Goal: Find contact information: Find contact information

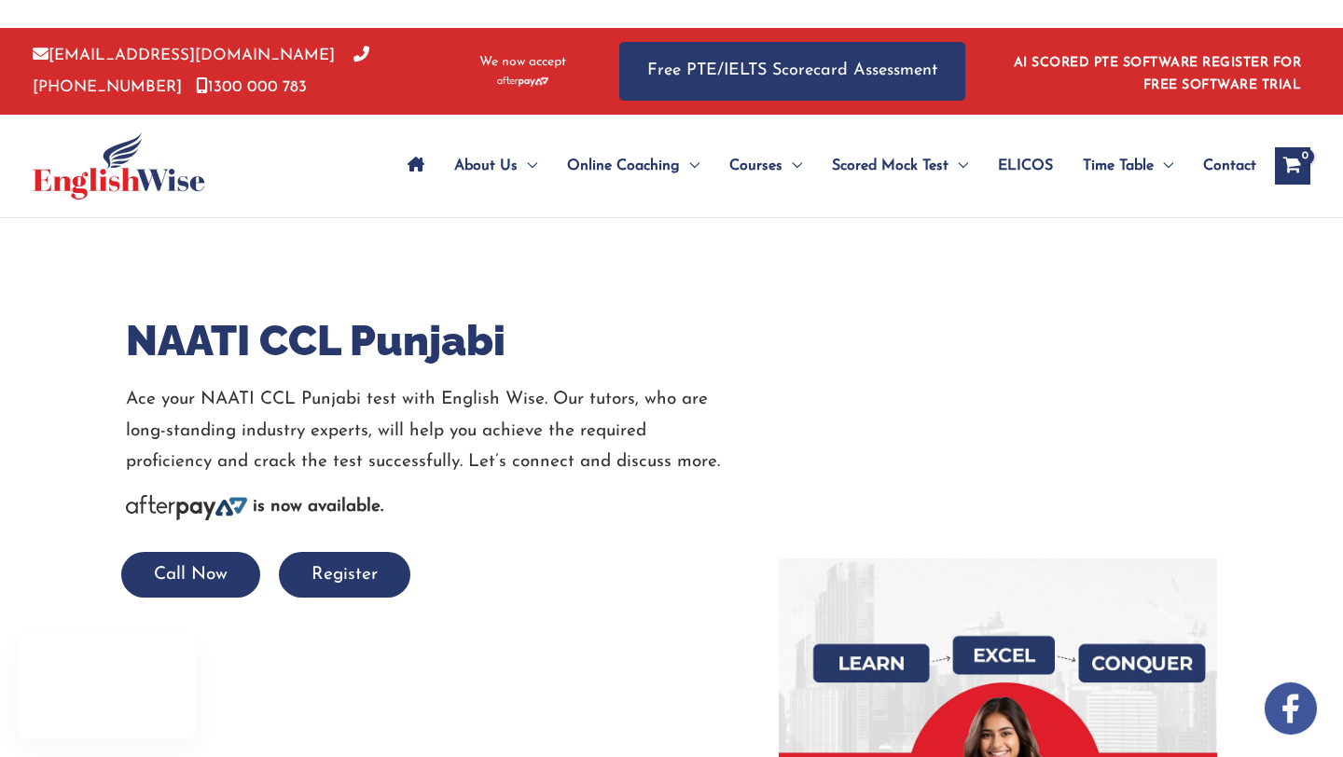
click at [671, 312] on h1 "NAATI CCL Punjabi" at bounding box center [438, 341] width 625 height 59
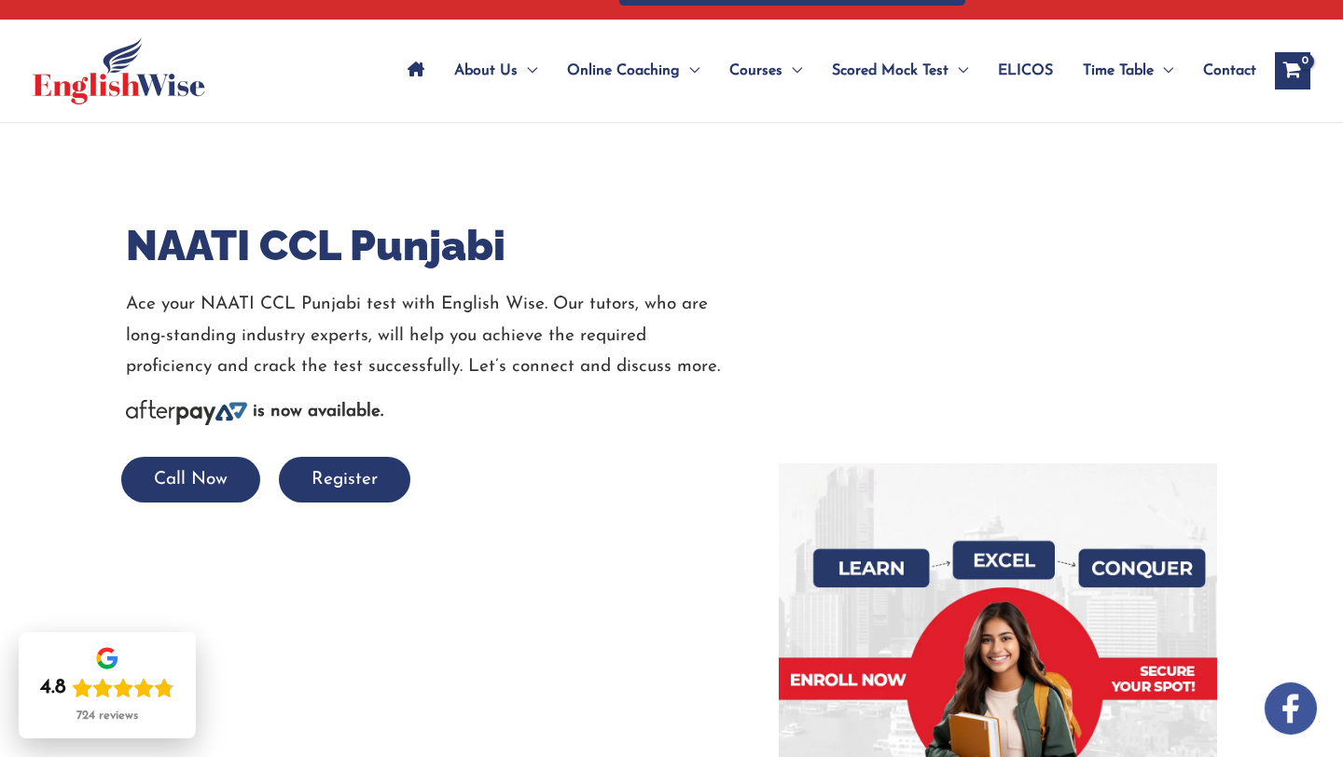
scroll to position [68, 0]
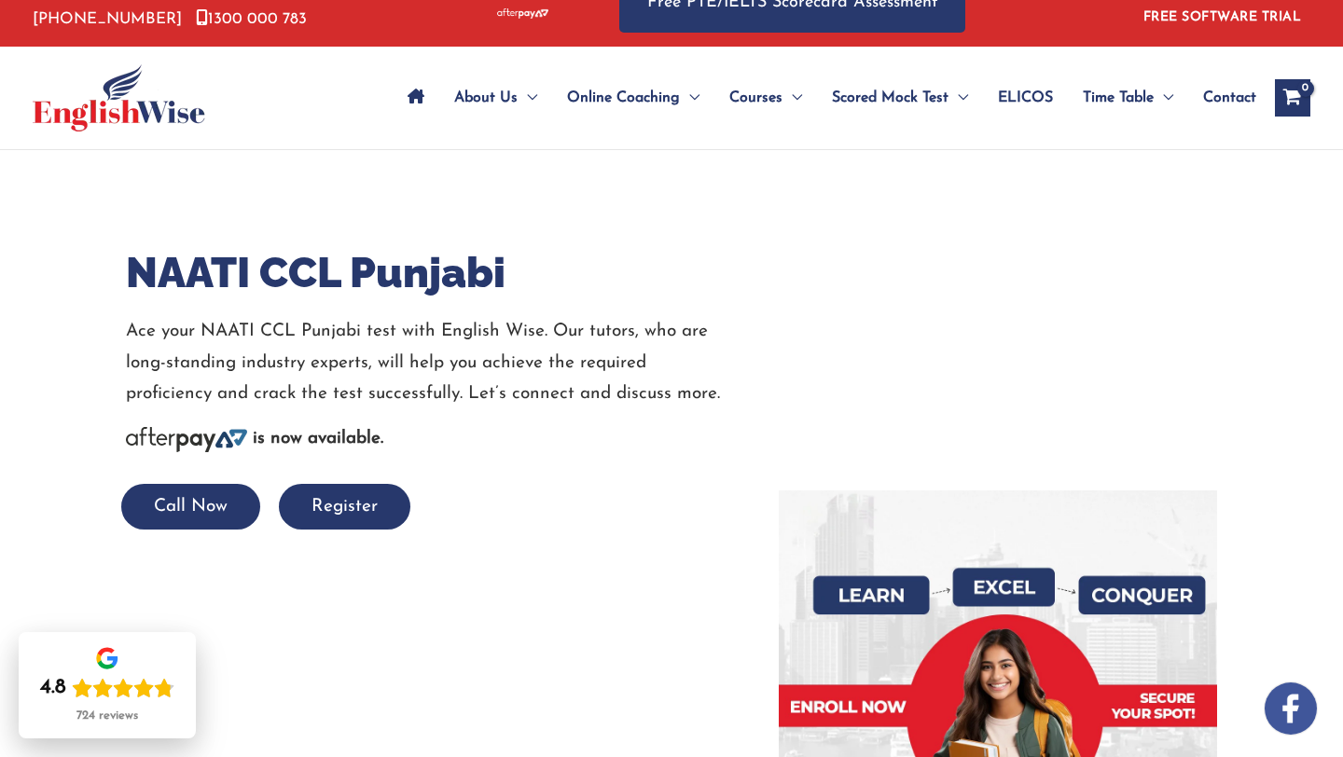
click at [729, 321] on p "Ace your NAATI CCL Punjabi test with English Wise. Our tutors, who are long-sta…" at bounding box center [438, 362] width 625 height 93
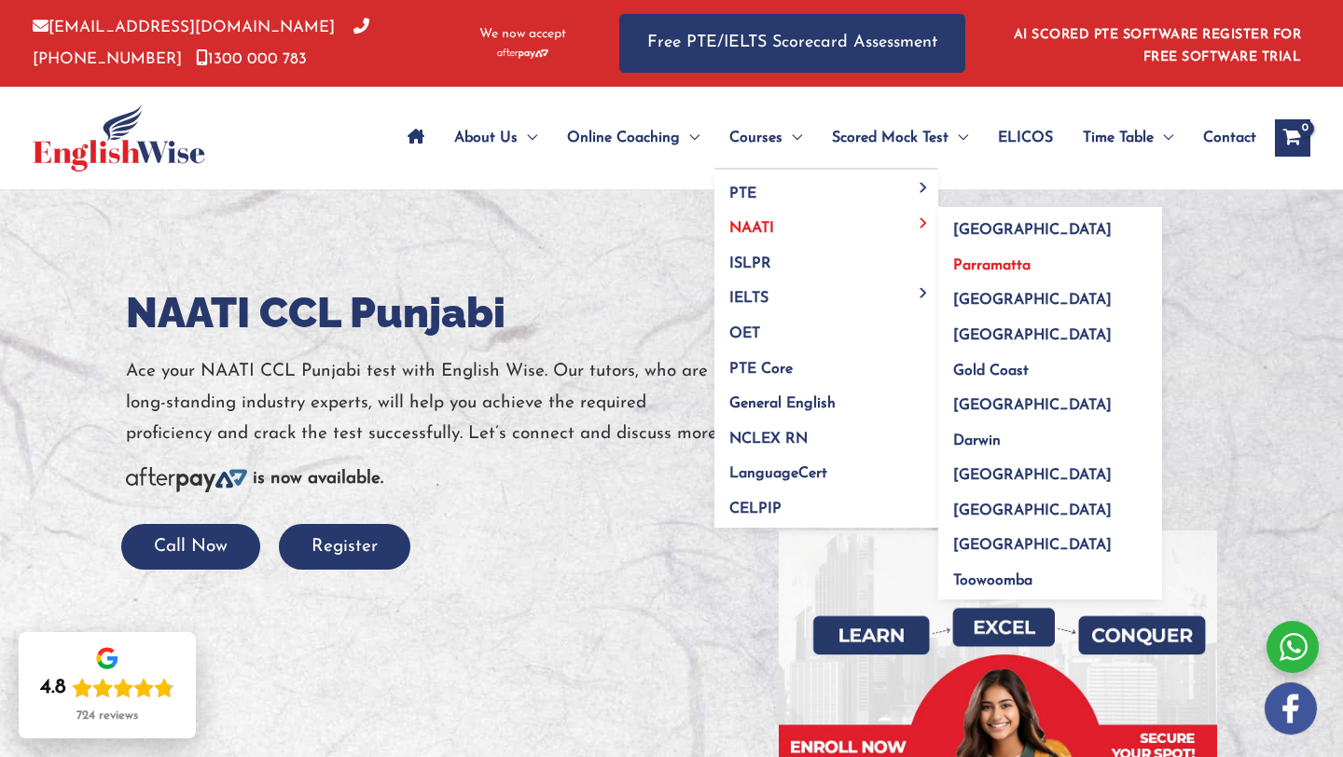
click at [959, 253] on link "Parramatta" at bounding box center [1050, 259] width 224 height 35
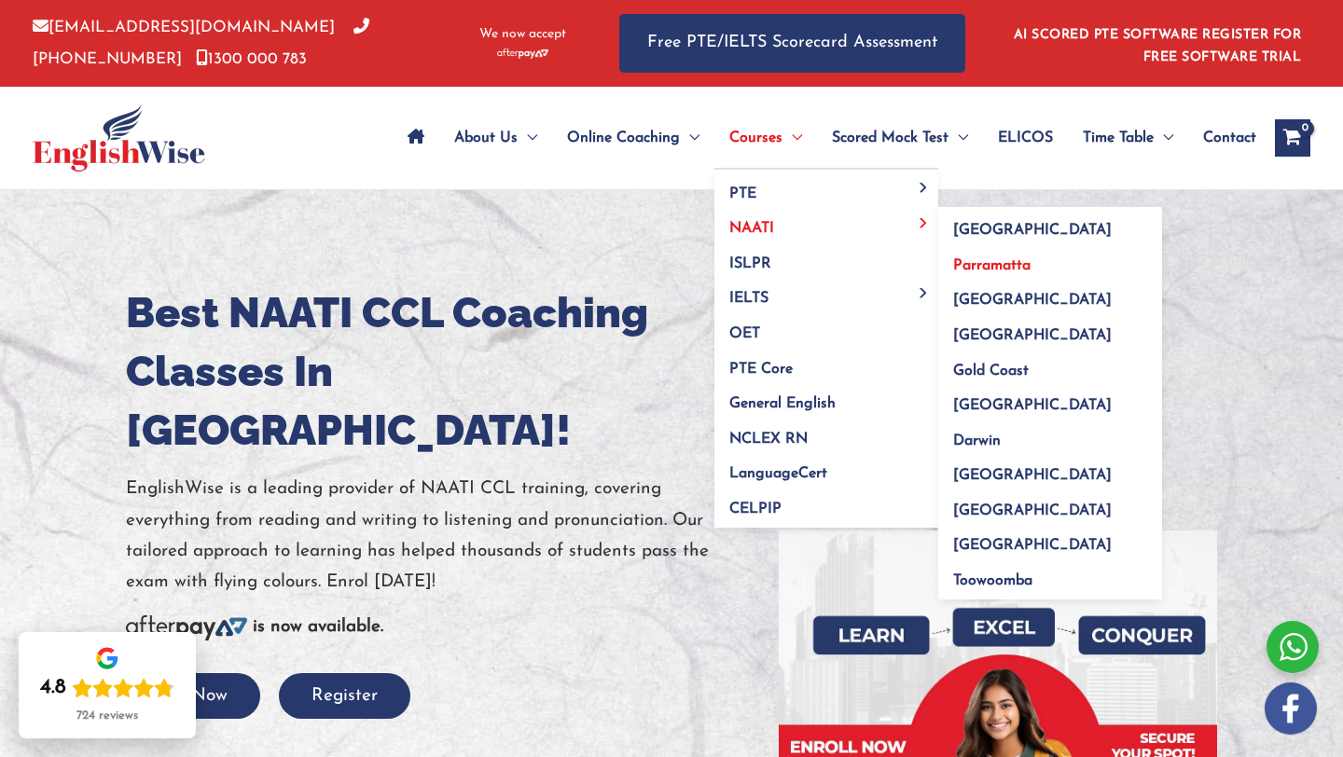
click at [976, 269] on span "Parramatta" at bounding box center [991, 265] width 77 height 15
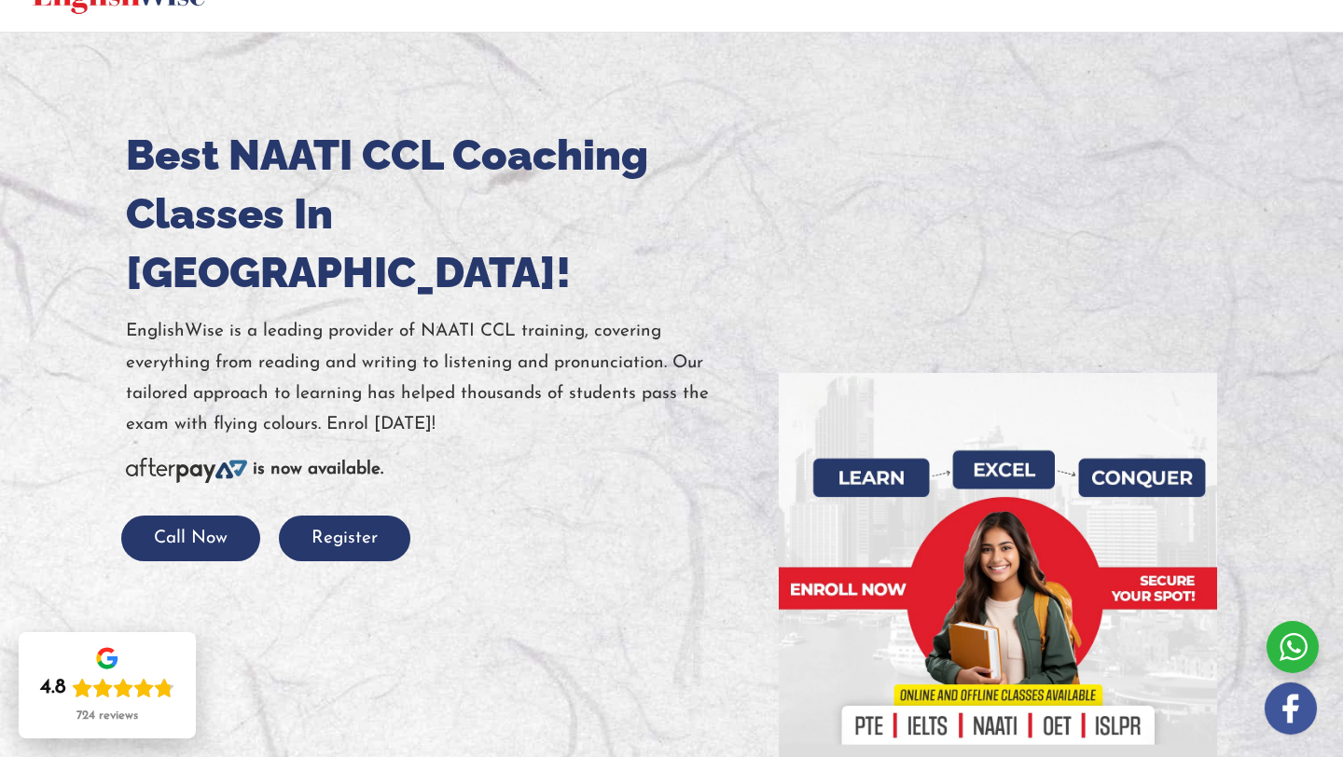
scroll to position [159, 0]
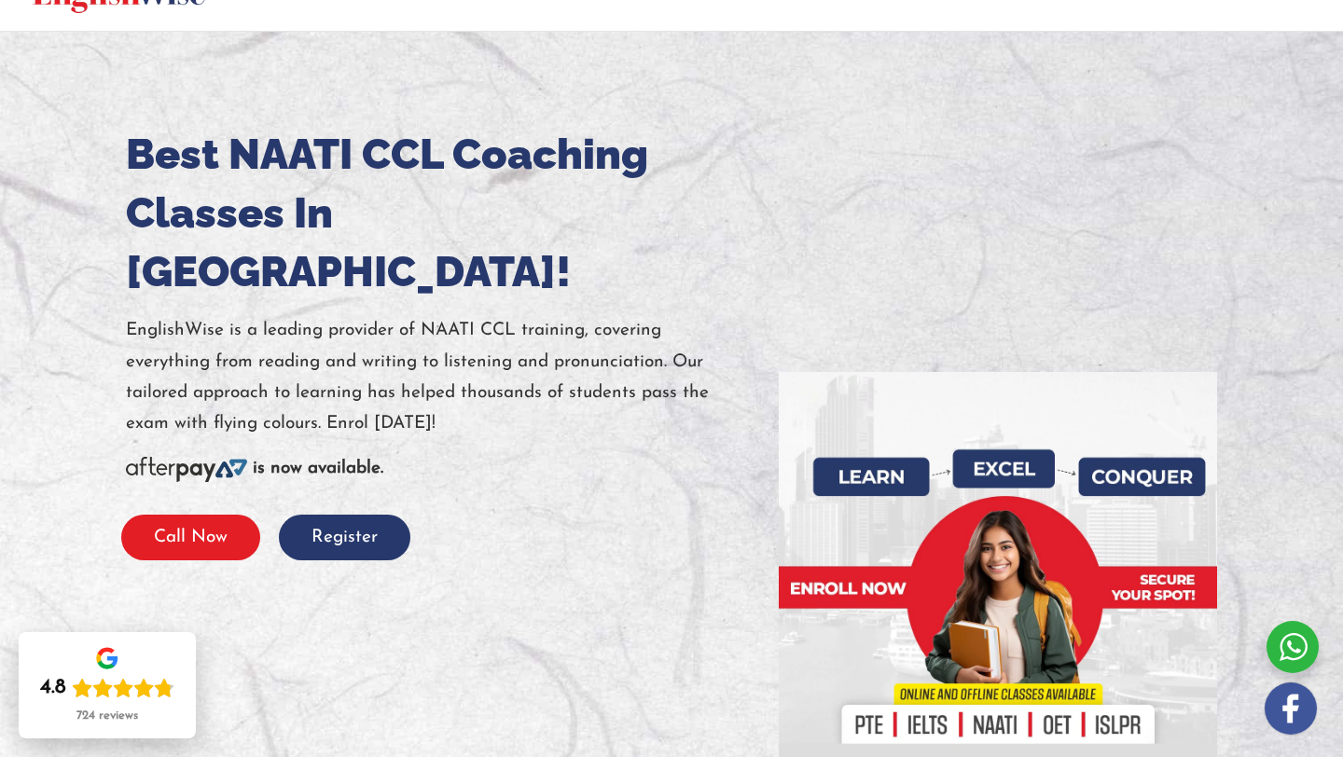
click at [221, 515] on button "Call Now" at bounding box center [190, 538] width 139 height 46
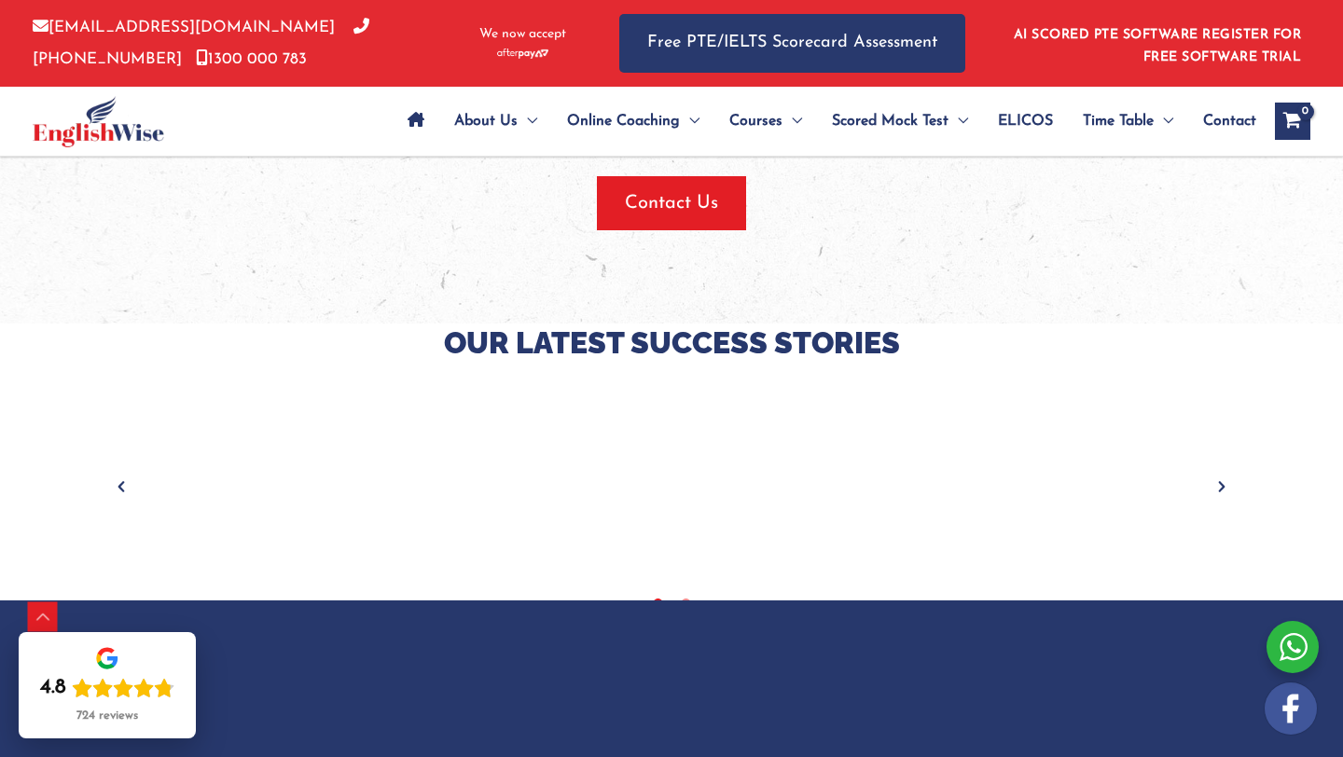
scroll to position [2266, 0]
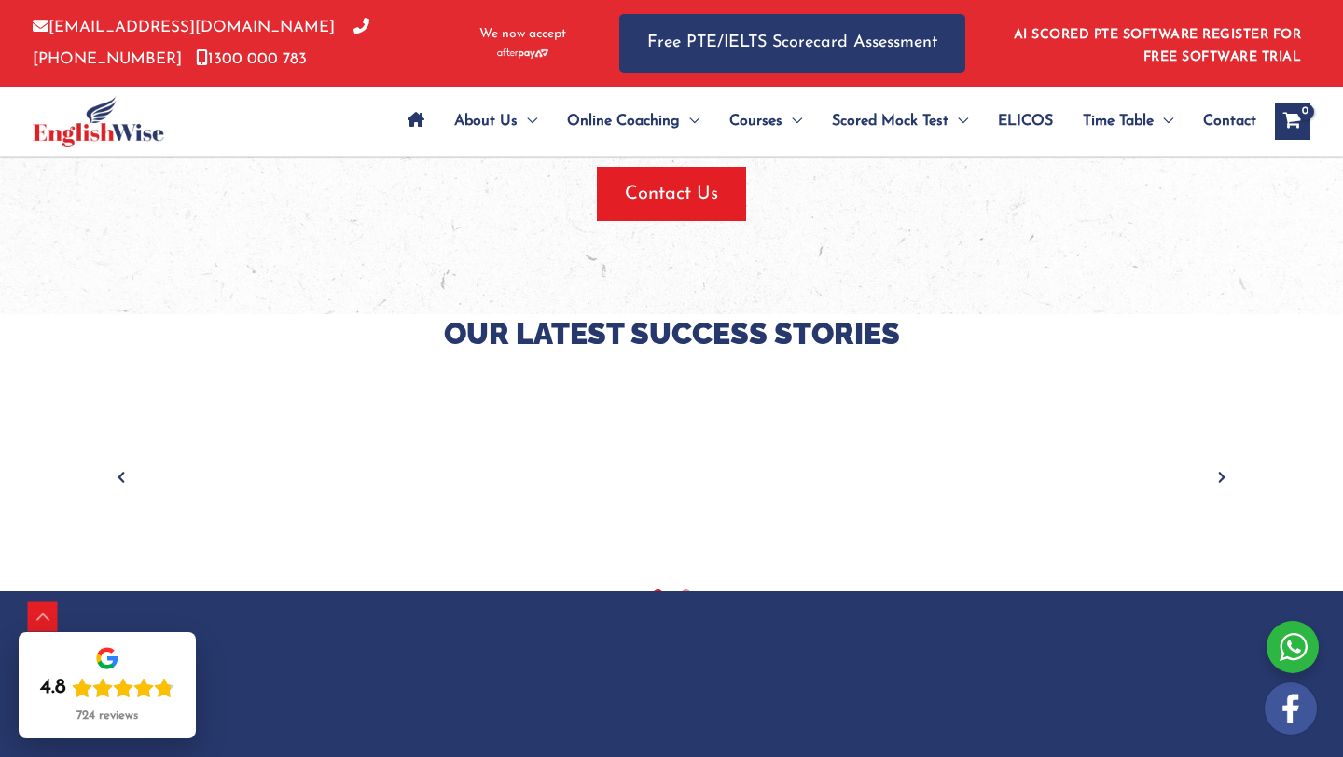
click at [670, 201] on span "Contact Us" at bounding box center [671, 194] width 93 height 26
